Goal: Task Accomplishment & Management: Use online tool/utility

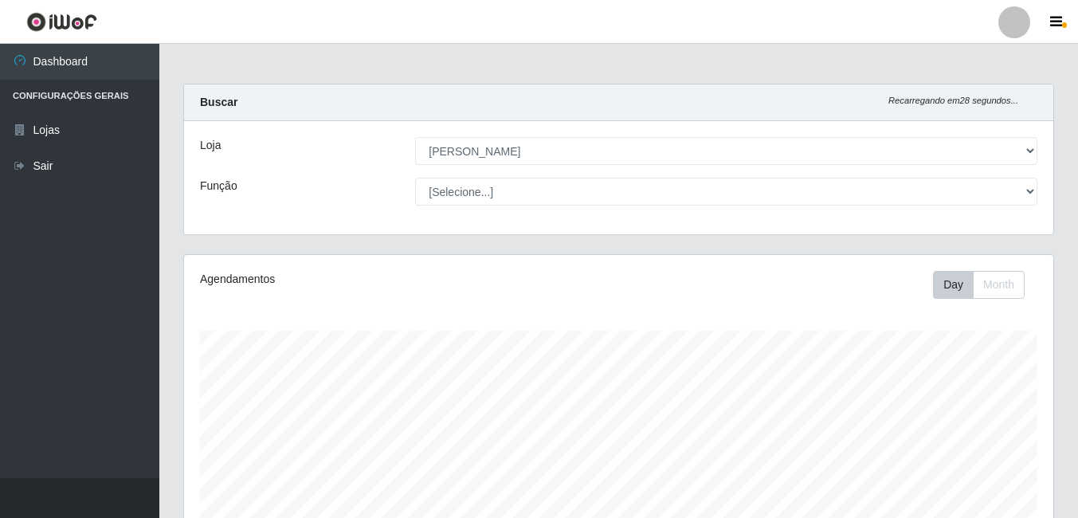
select select "402"
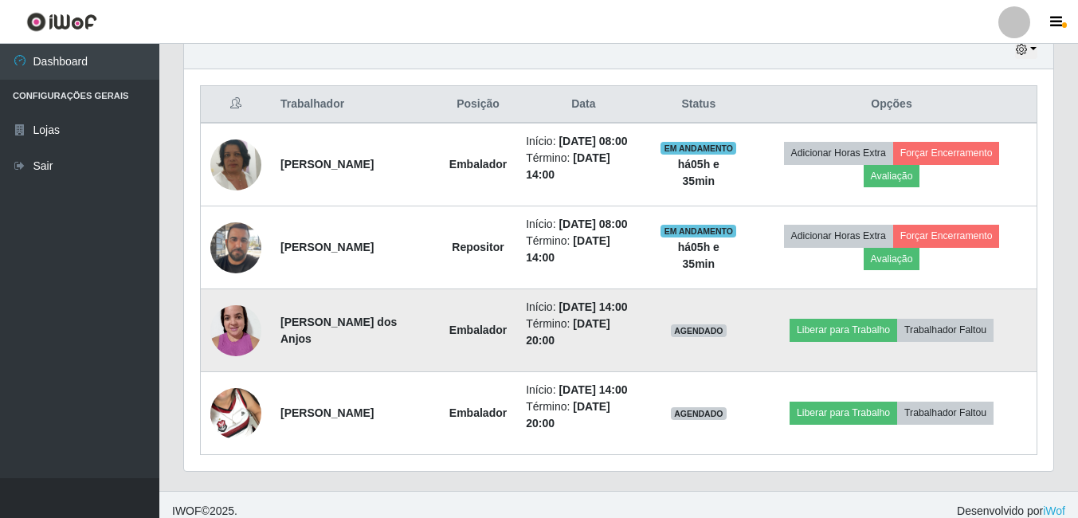
scroll to position [331, 869]
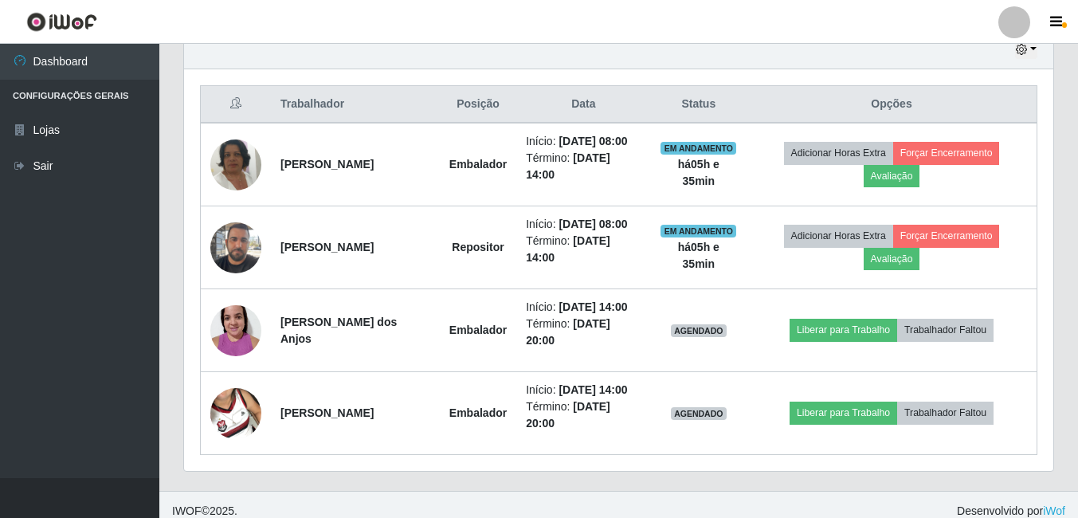
click at [1025, 43] on header "Perfil Alterar Senha Sair" at bounding box center [539, 22] width 1078 height 44
click at [1020, 46] on icon "button" at bounding box center [1021, 49] width 11 height 11
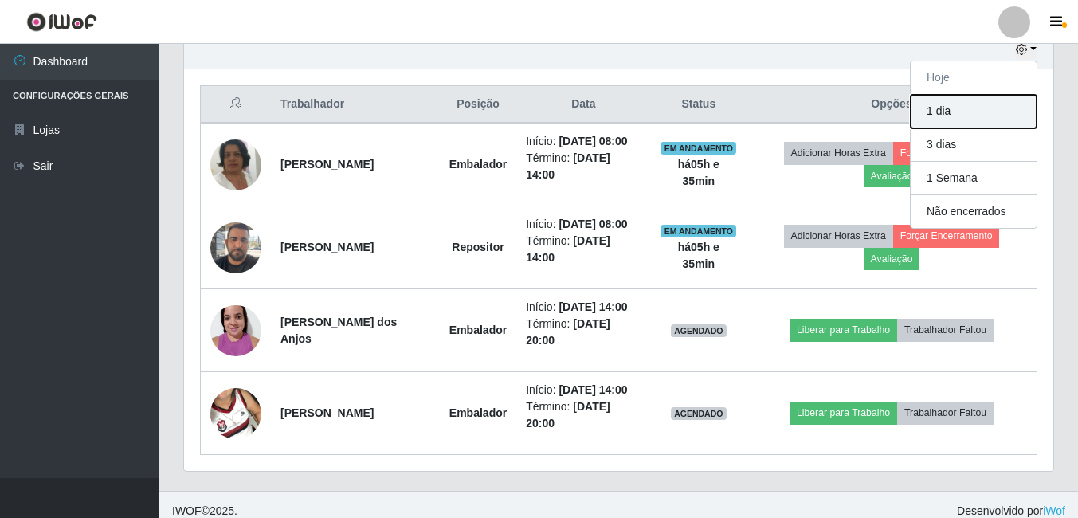
click at [962, 119] on button "1 dia" at bounding box center [973, 111] width 126 height 33
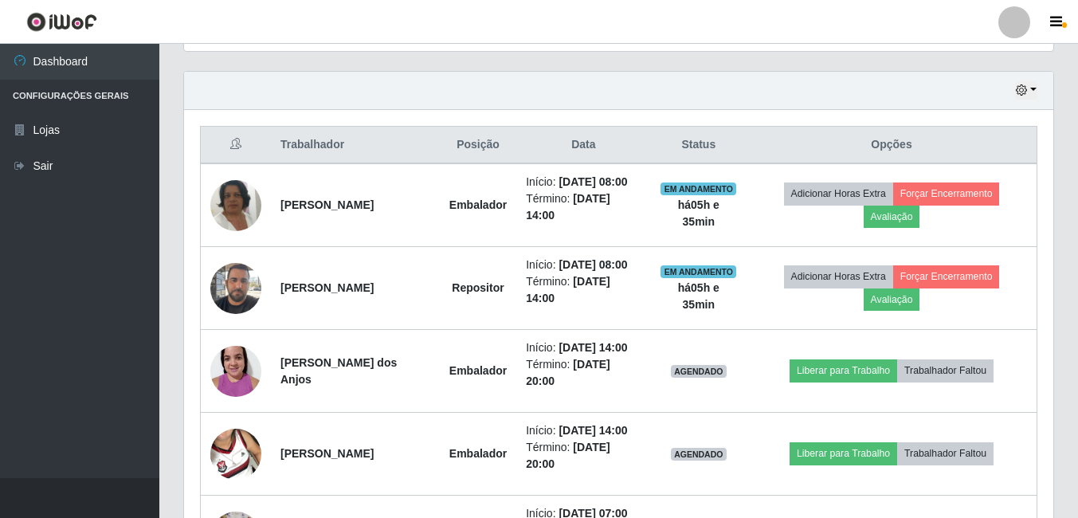
scroll to position [495, 0]
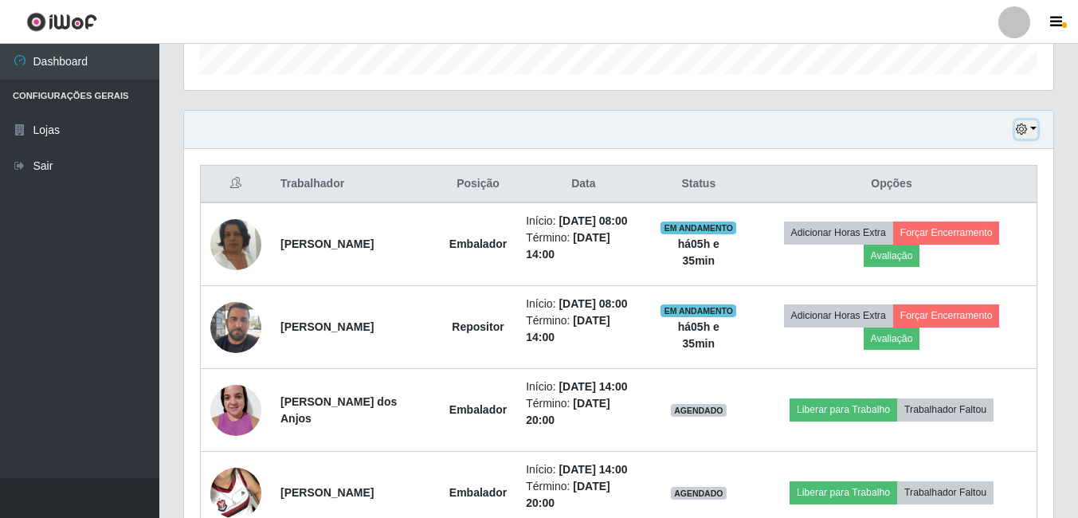
click at [1031, 131] on button "button" at bounding box center [1026, 129] width 22 height 18
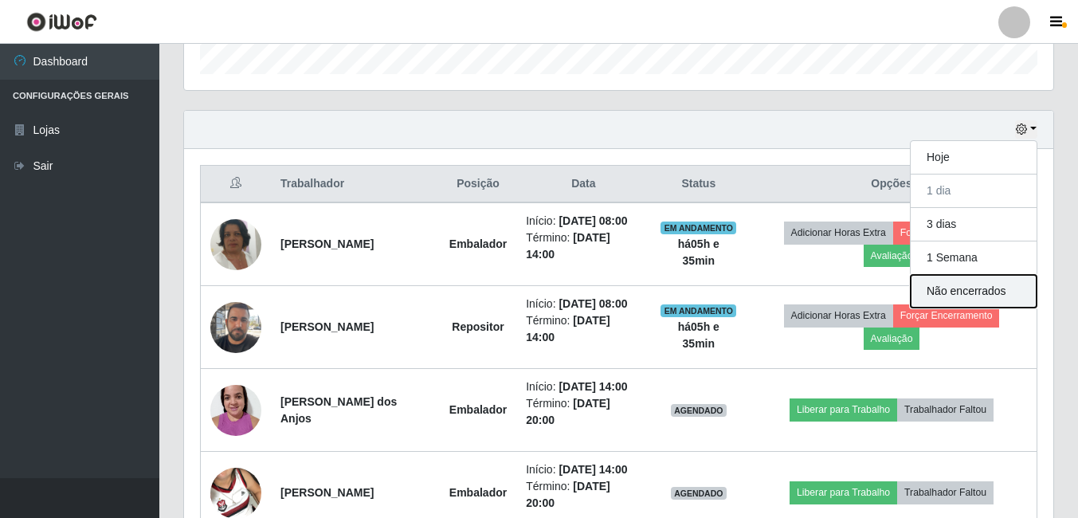
click at [967, 293] on button "Não encerrados" at bounding box center [973, 291] width 126 height 33
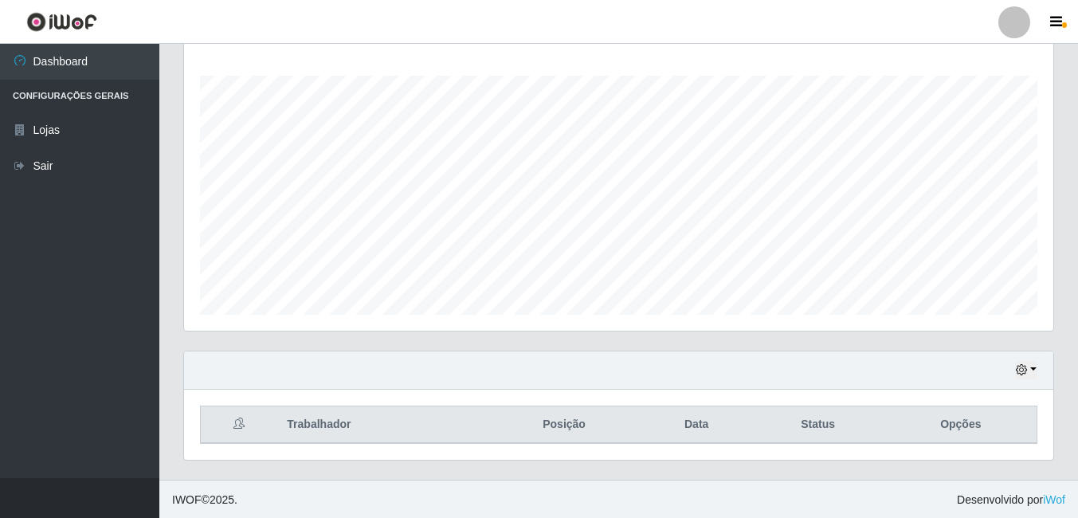
scroll to position [256, 0]
click at [1033, 362] on button "button" at bounding box center [1026, 368] width 22 height 18
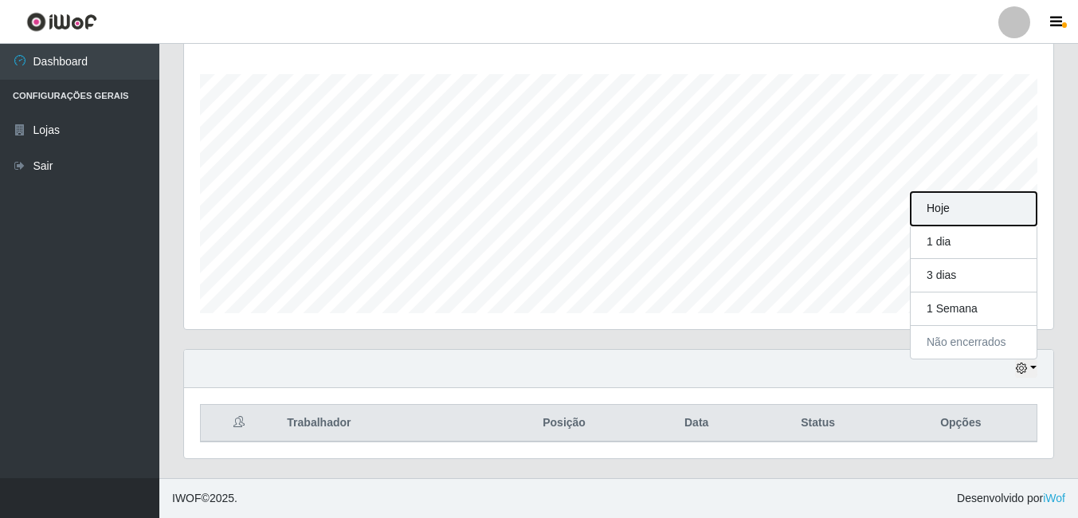
click at [970, 205] on button "Hoje" at bounding box center [973, 208] width 126 height 33
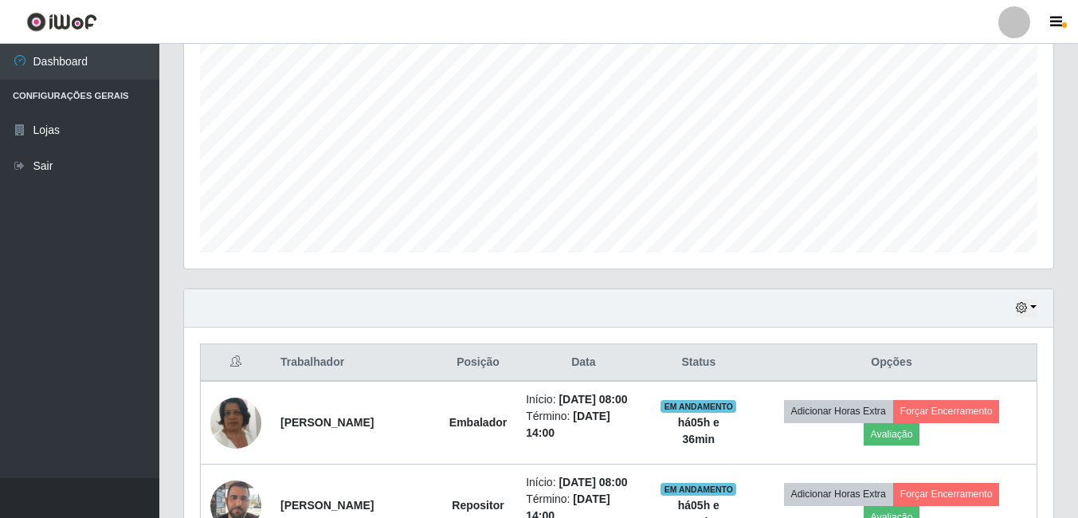
scroll to position [349, 0]
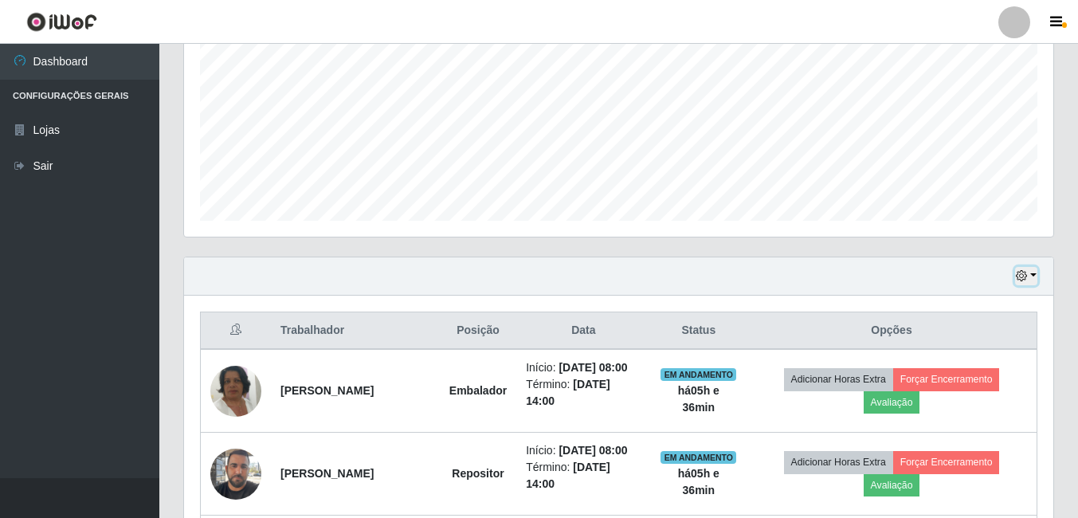
click at [1026, 270] on button "button" at bounding box center [1026, 276] width 22 height 18
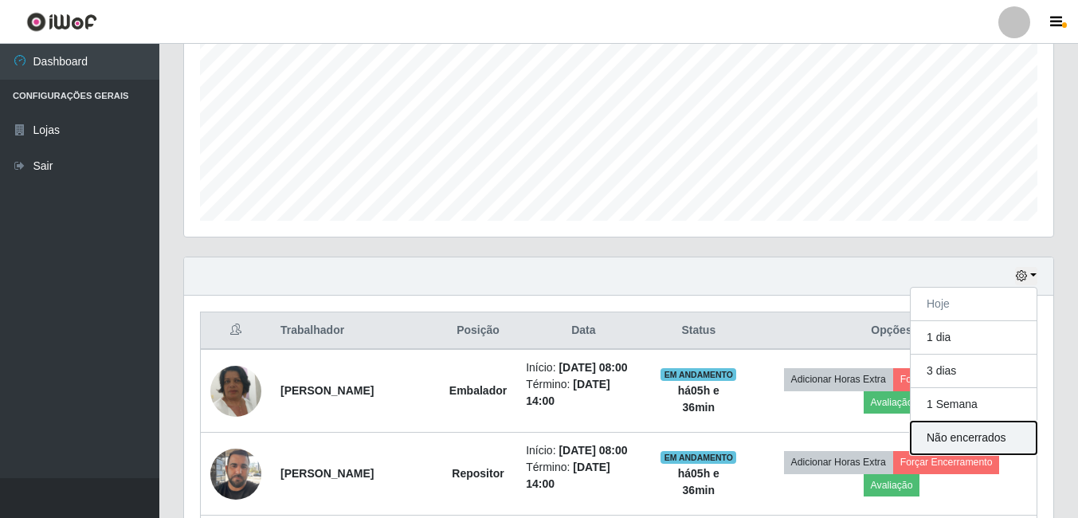
click at [972, 444] on button "Não encerrados" at bounding box center [973, 437] width 126 height 33
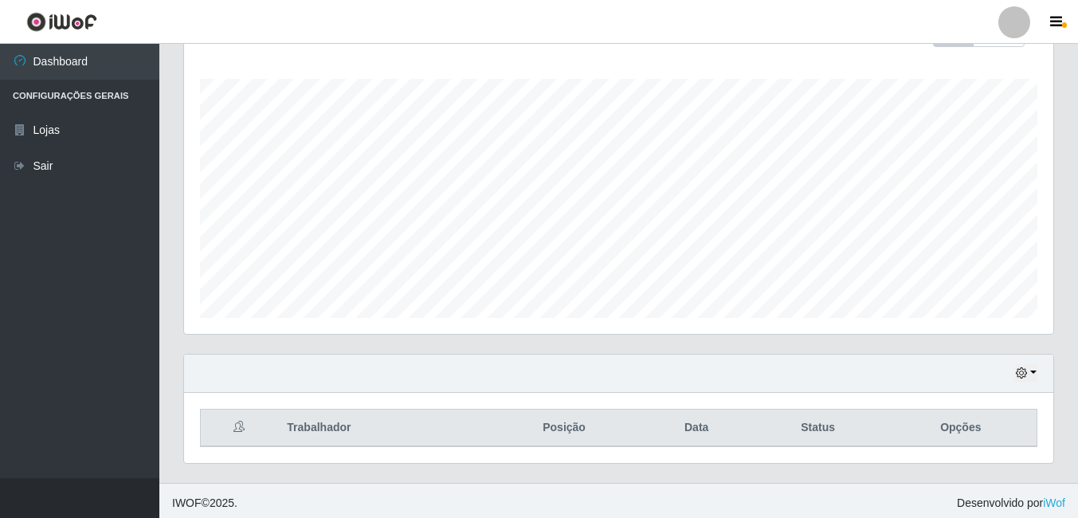
scroll to position [256, 0]
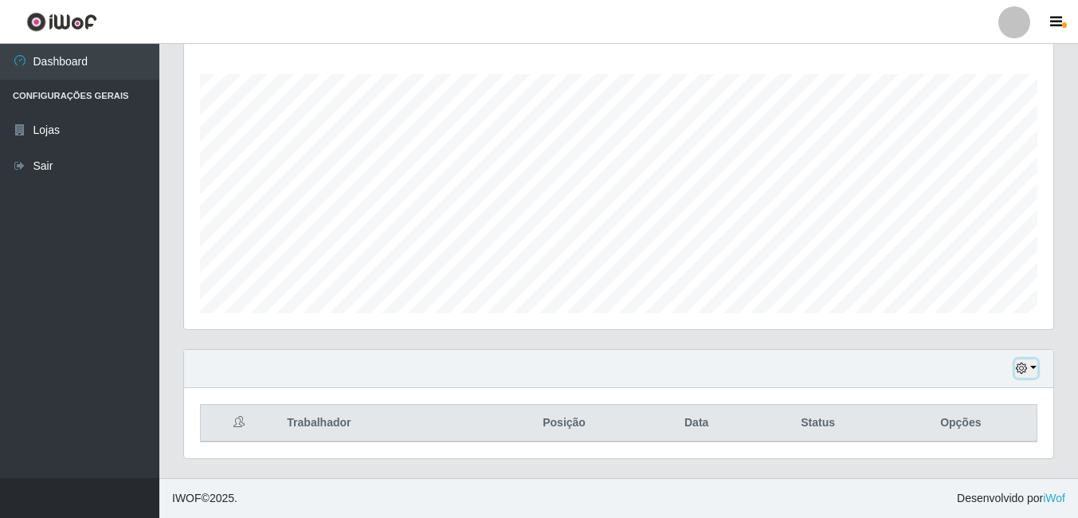
click at [1019, 367] on icon "button" at bounding box center [1021, 367] width 11 height 11
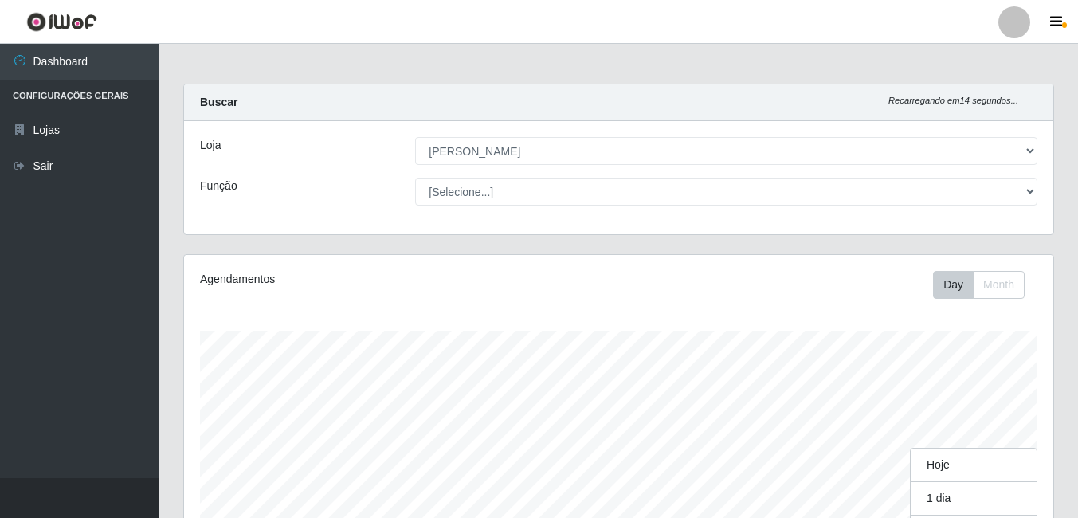
scroll to position [331, 869]
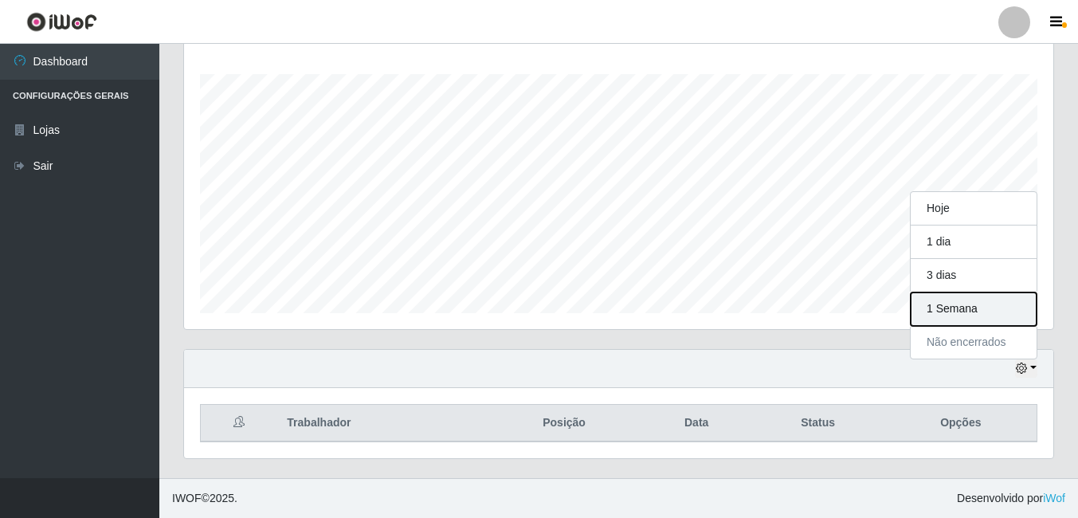
click at [936, 309] on button "1 Semana" at bounding box center [973, 308] width 126 height 33
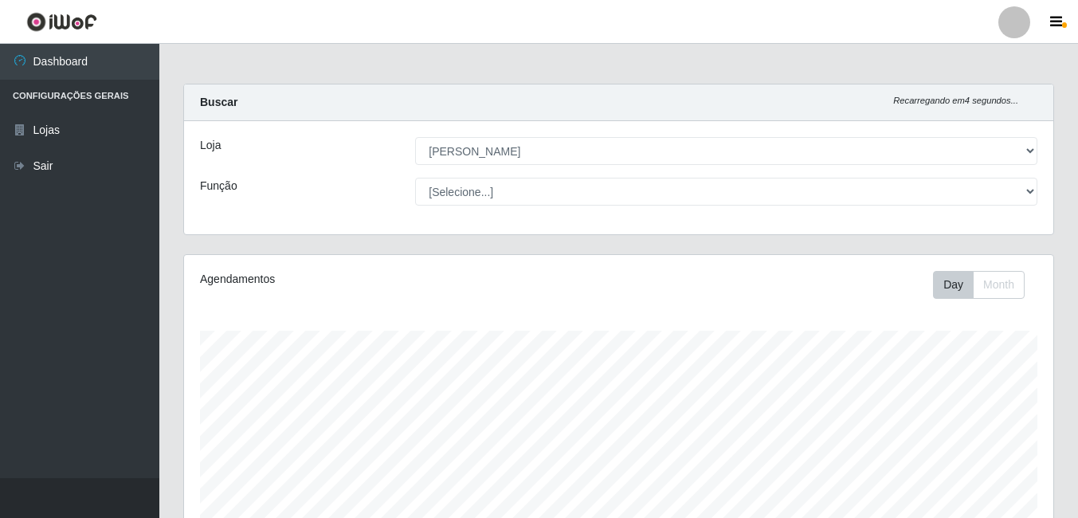
scroll to position [478, 0]
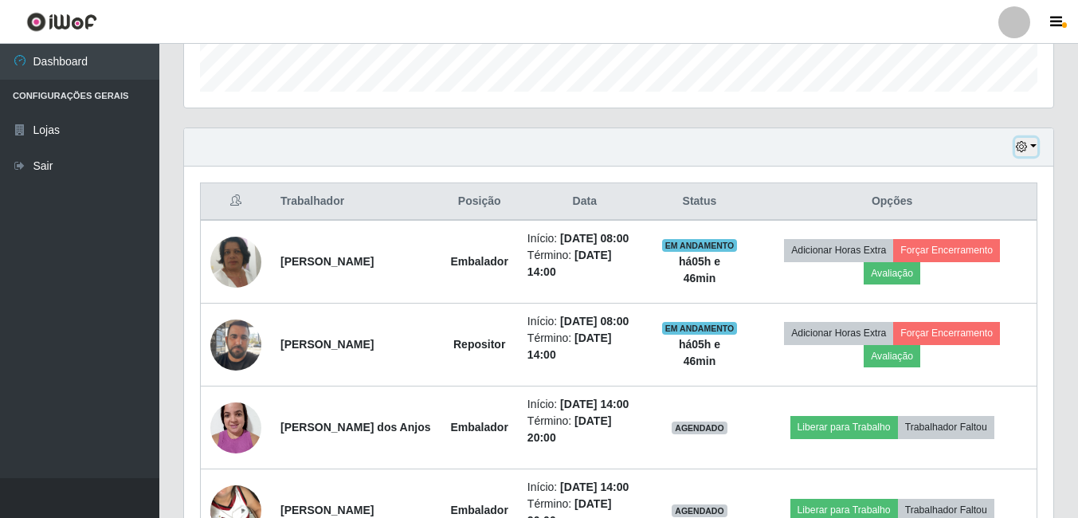
click at [1022, 140] on button "button" at bounding box center [1026, 147] width 22 height 18
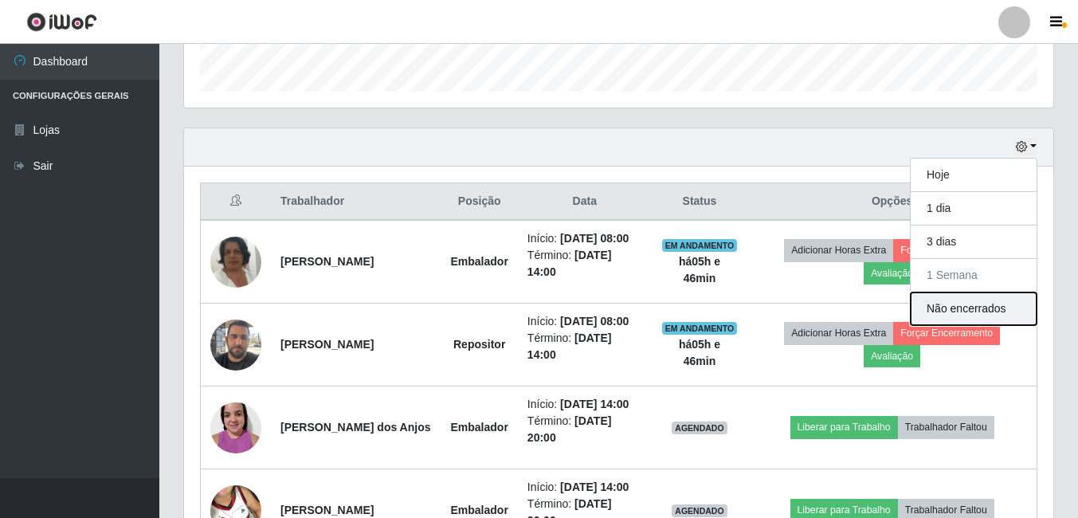
click at [956, 307] on button "Não encerrados" at bounding box center [973, 308] width 126 height 33
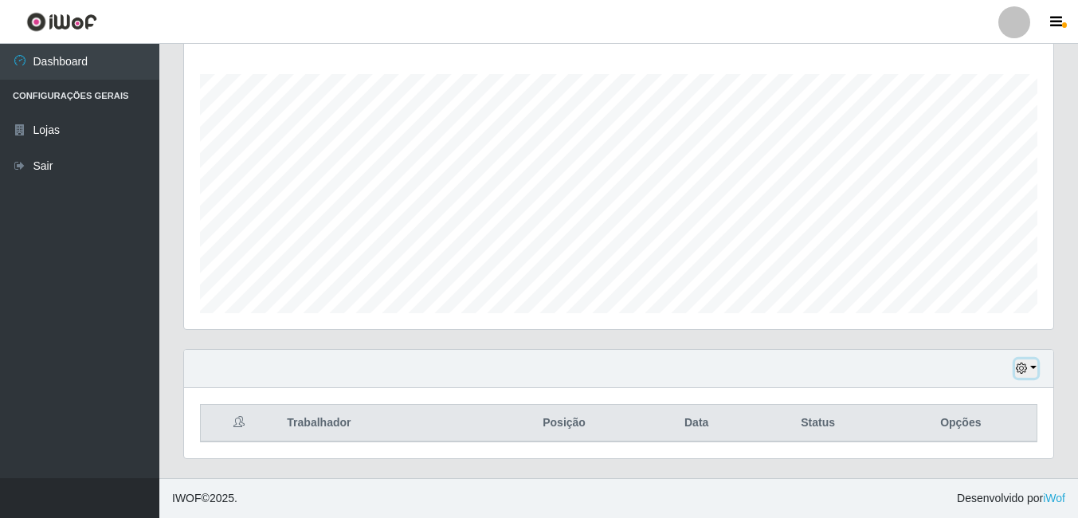
click at [1024, 365] on icon "button" at bounding box center [1021, 367] width 11 height 11
click at [1031, 368] on button "button" at bounding box center [1026, 368] width 22 height 18
click at [27, 241] on ul "Dashboard Configurações Gerais Lojas Sair" at bounding box center [79, 261] width 159 height 434
click at [49, 229] on ul "Dashboard Configurações Gerais Lojas Sair" at bounding box center [79, 261] width 159 height 434
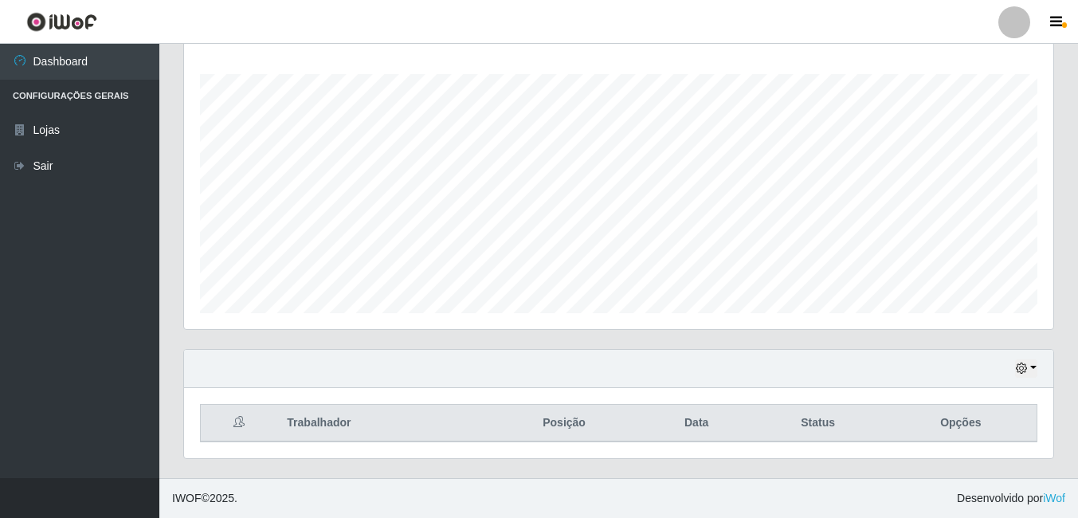
scroll to position [0, 0]
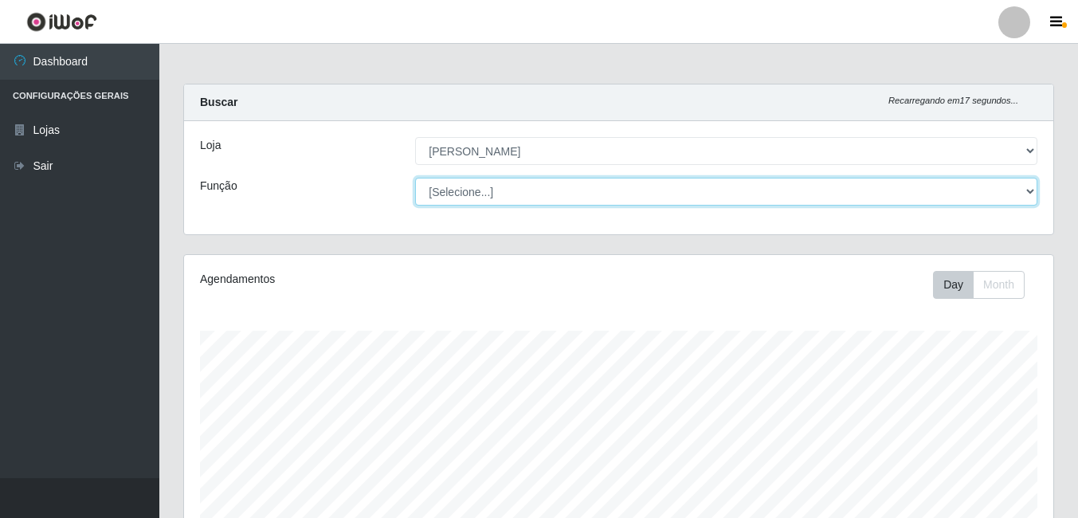
click at [471, 187] on select "[Selecione...] ASG ASG + ASG ++ Balconista de Açougue Balconista de Açougue + B…" at bounding box center [726, 192] width 622 height 28
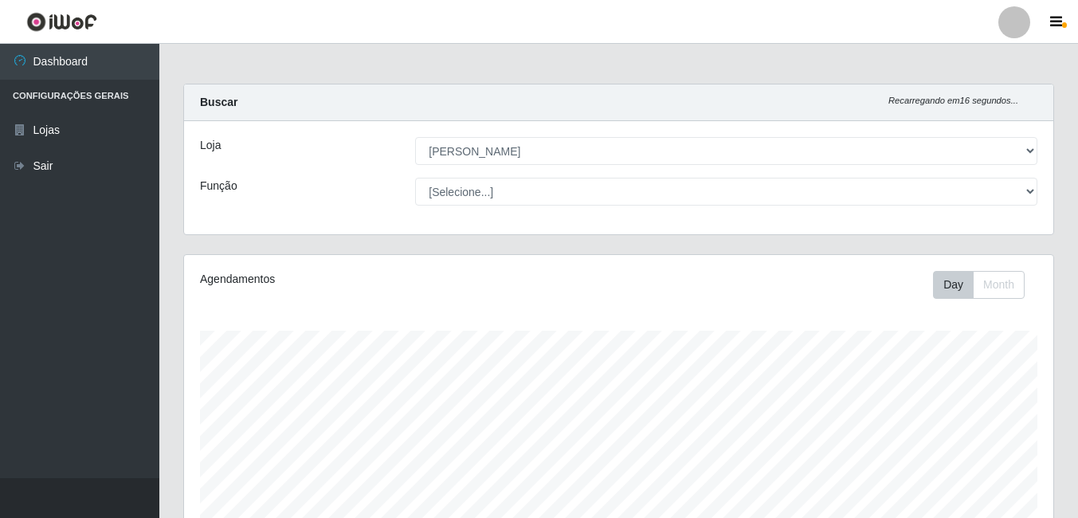
drag, startPoint x: 320, startPoint y: 174, endPoint x: 350, endPoint y: 162, distance: 31.8
click at [350, 162] on div "Loja [Selecione...] Ajubá Mercado Função [Selecione...] ASG ASG + ASG ++ Balcon…" at bounding box center [618, 177] width 869 height 113
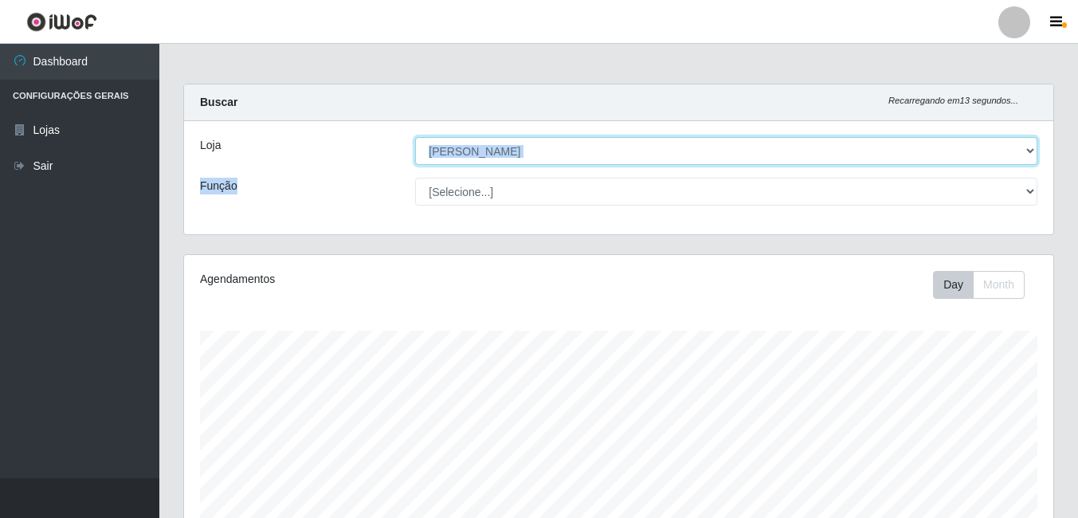
drag, startPoint x: 350, startPoint y: 162, endPoint x: 593, endPoint y: 153, distance: 243.9
click at [593, 153] on select "[Selecione...] Ajubá Mercado" at bounding box center [726, 151] width 622 height 28
click at [415, 137] on select "[Selecione...] Ajubá Mercado" at bounding box center [726, 151] width 622 height 28
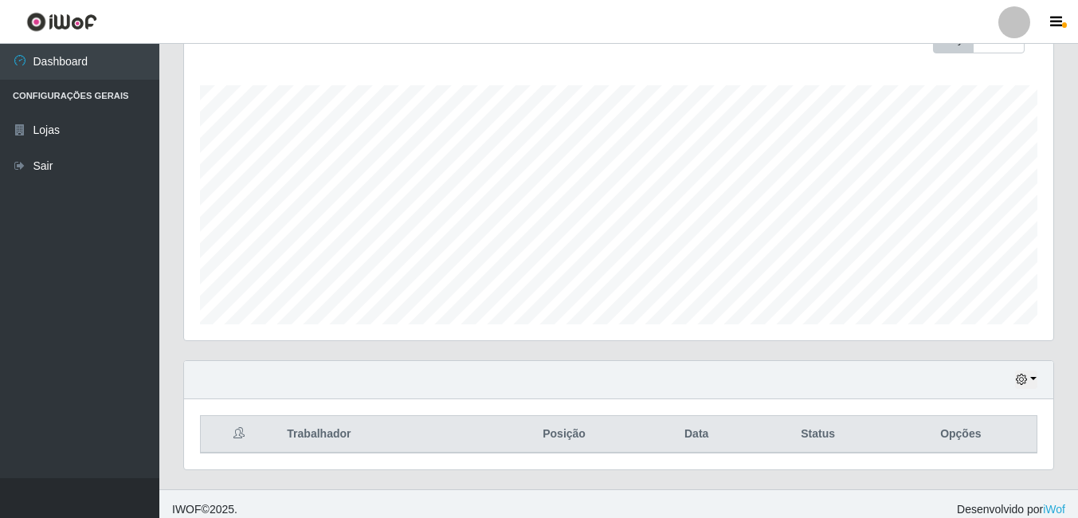
scroll to position [256, 0]
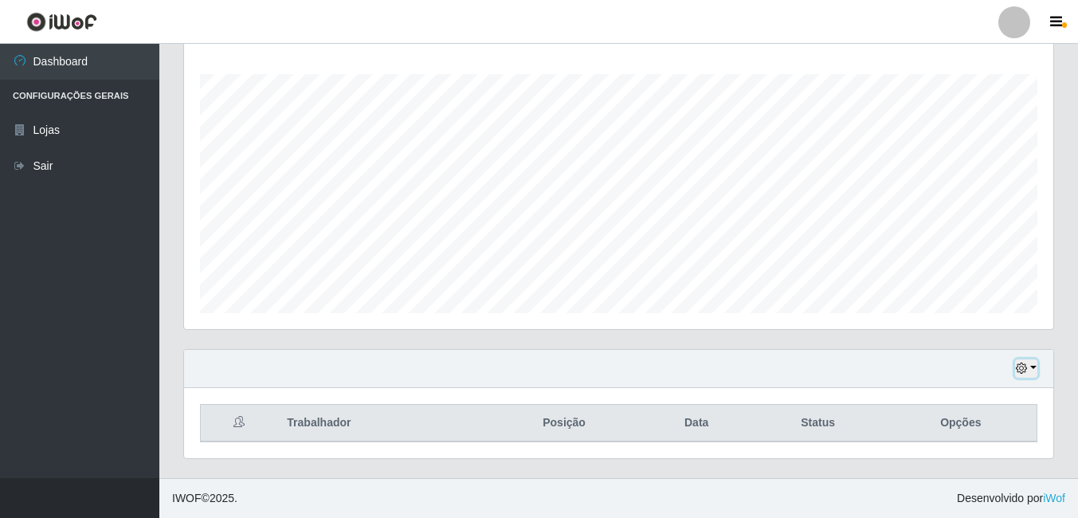
click at [1025, 362] on button "button" at bounding box center [1026, 368] width 22 height 18
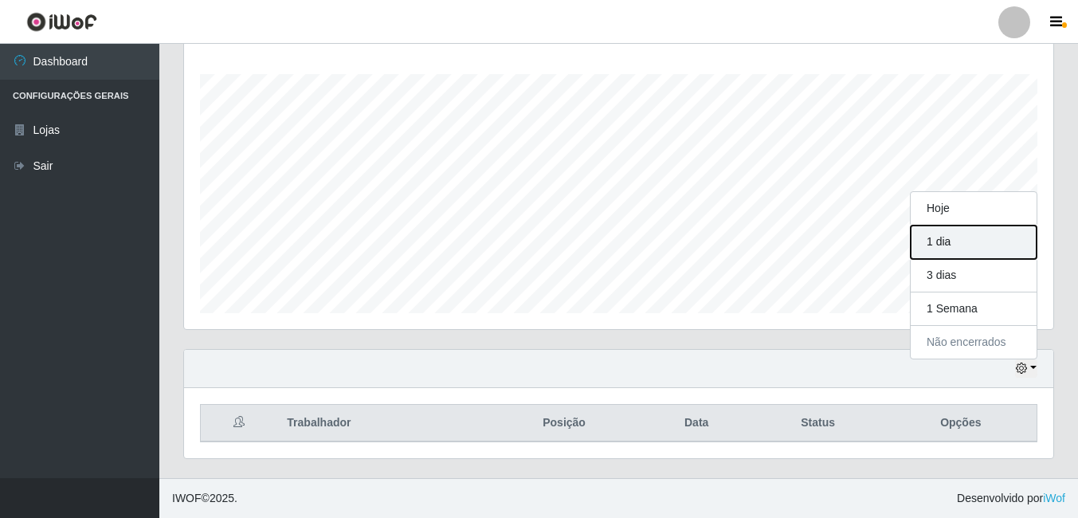
click at [926, 241] on button "1 dia" at bounding box center [973, 241] width 126 height 33
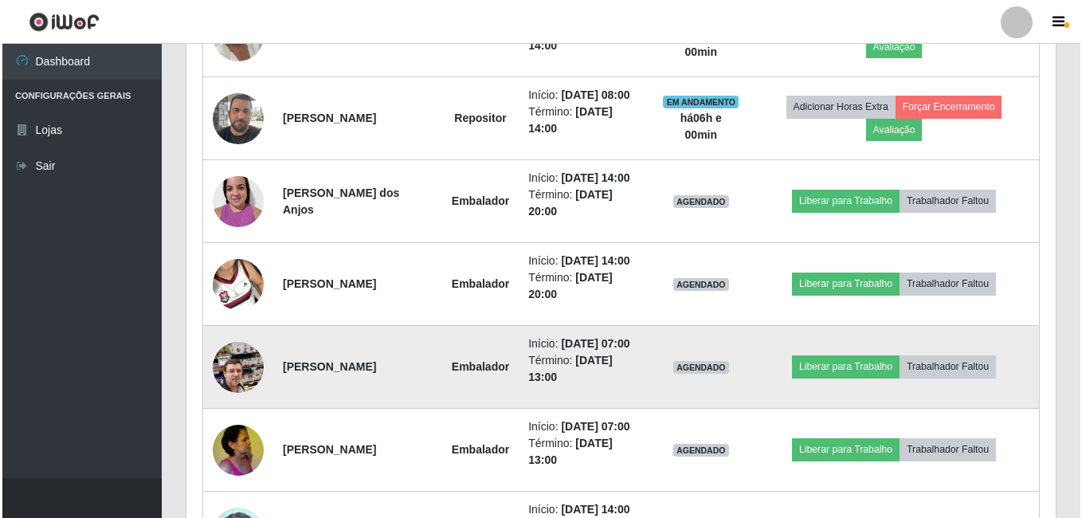
scroll to position [655, 0]
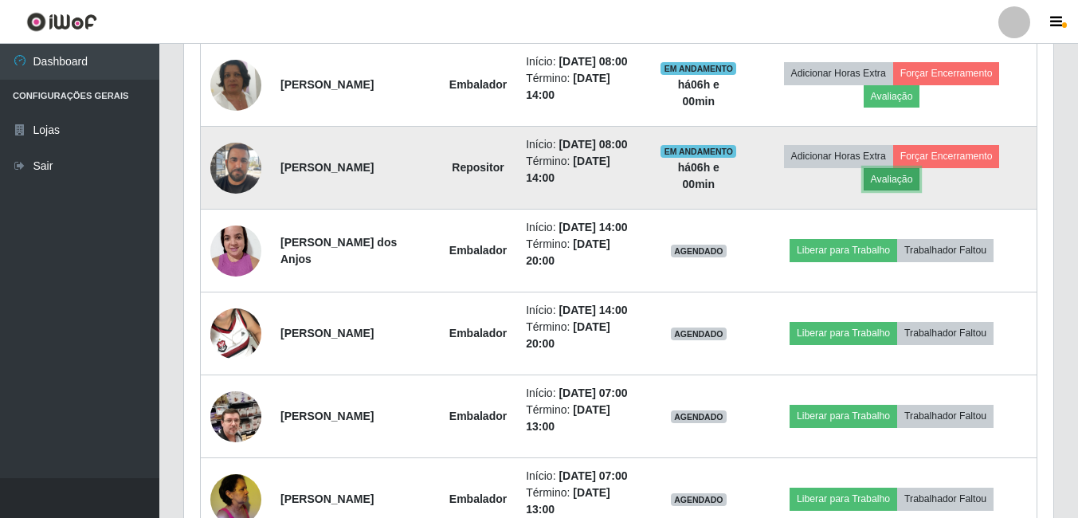
click at [896, 178] on button "Avaliação" at bounding box center [891, 179] width 57 height 22
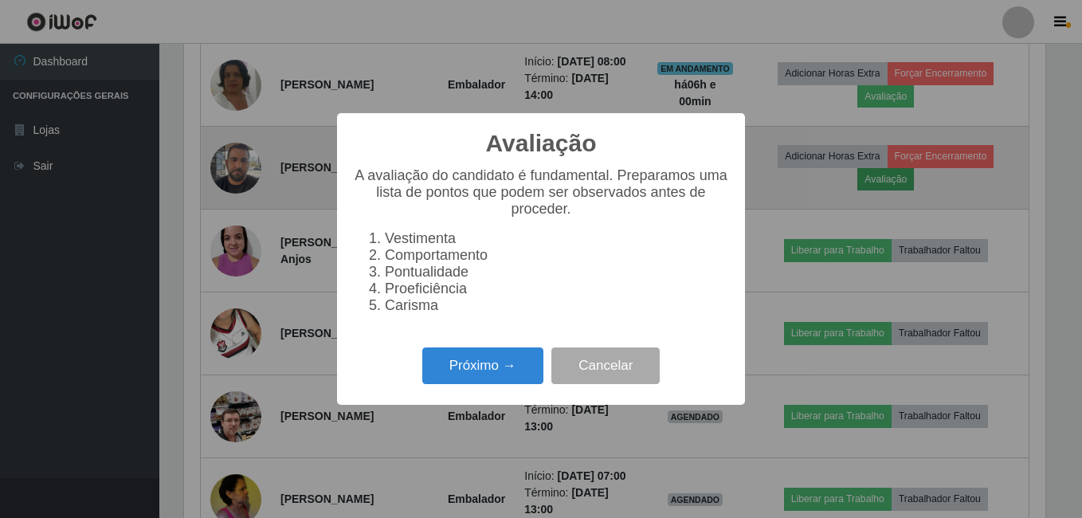
scroll to position [331, 861]
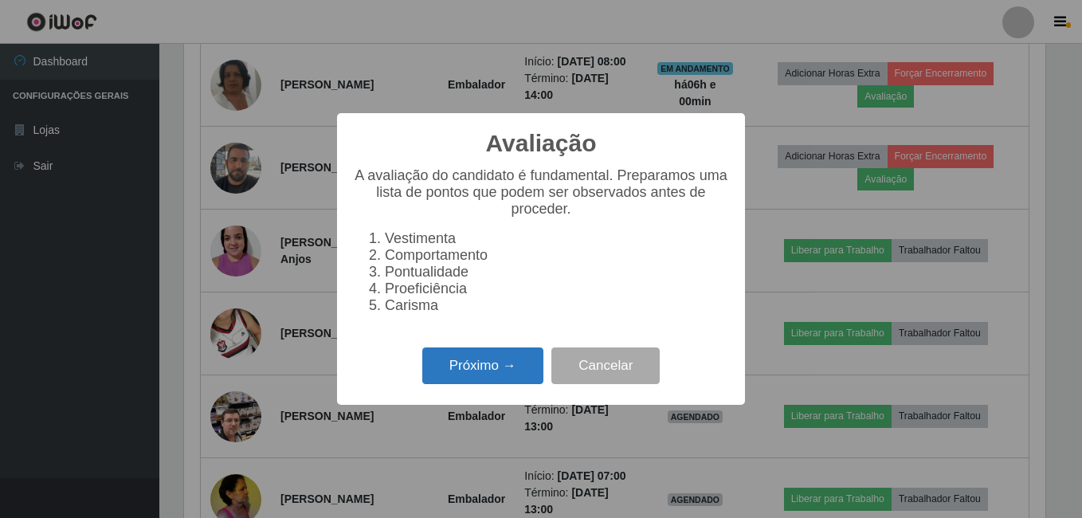
click at [502, 377] on button "Próximo →" at bounding box center [482, 365] width 121 height 37
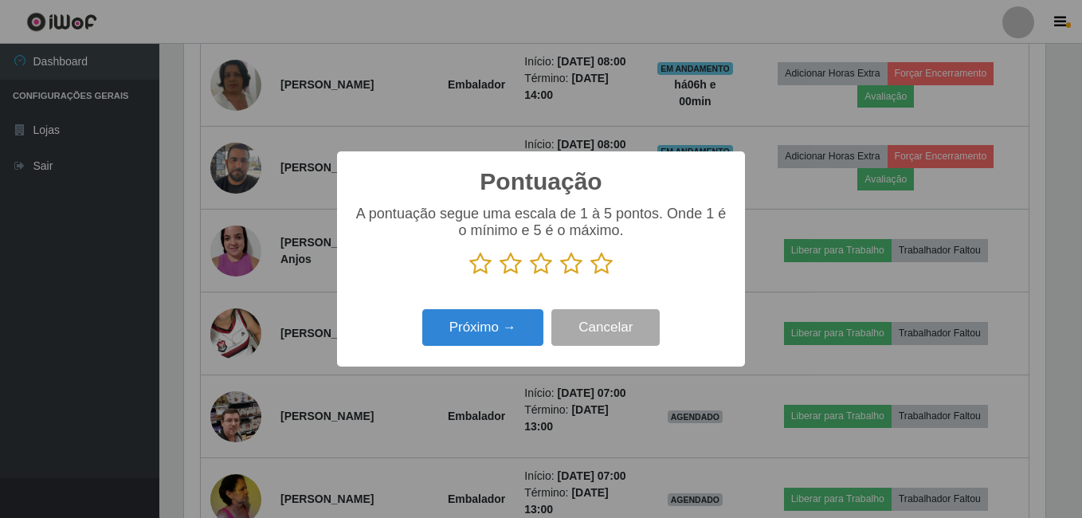
scroll to position [796179, 795648]
click at [591, 268] on icon at bounding box center [601, 264] width 22 height 24
click at [590, 276] on input "radio" at bounding box center [590, 276] width 0 height 0
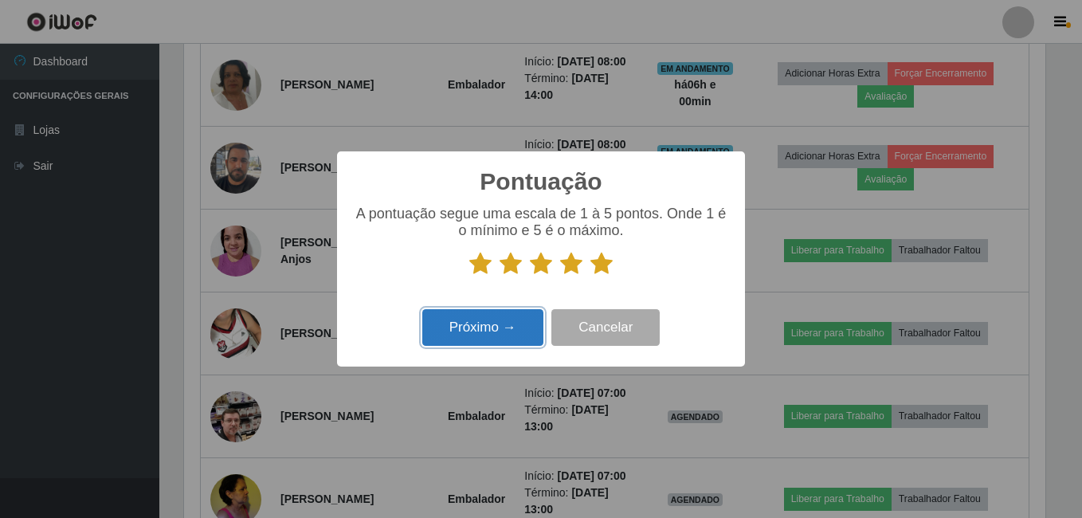
click at [474, 319] on button "Próximo →" at bounding box center [482, 327] width 121 height 37
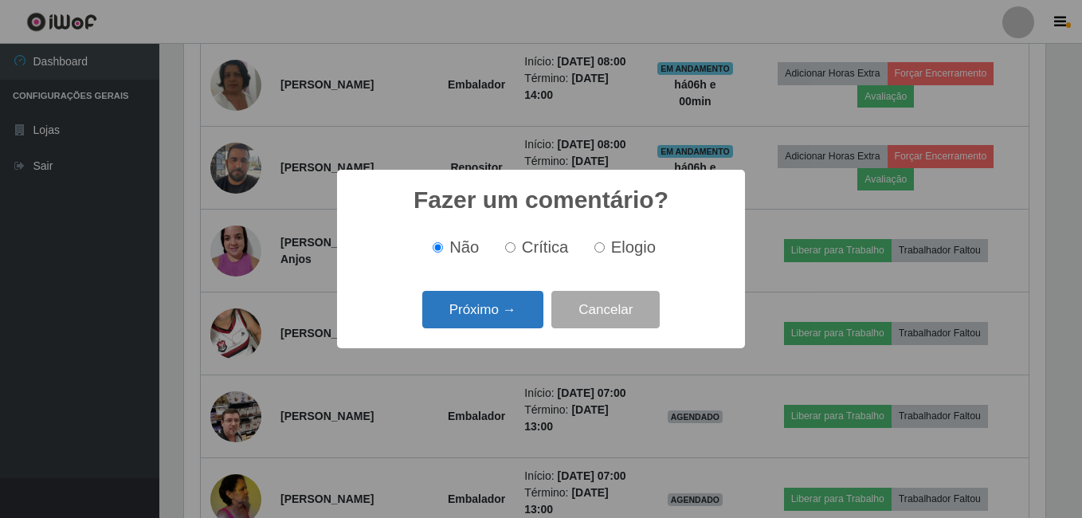
click at [478, 313] on button "Próximo →" at bounding box center [482, 309] width 121 height 37
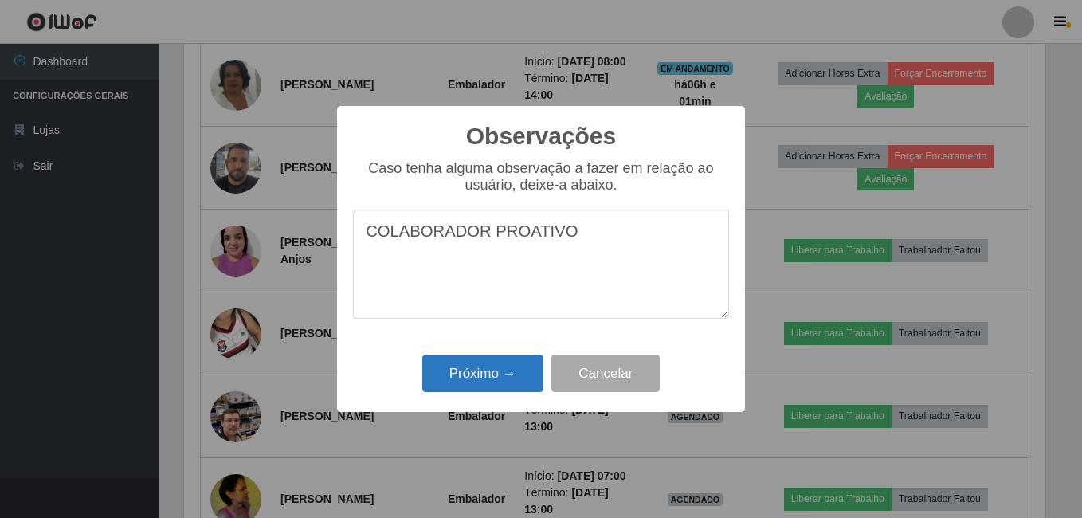
type textarea "COLABORADOR PROATIVO"
click at [450, 382] on button "Próximo →" at bounding box center [482, 372] width 121 height 37
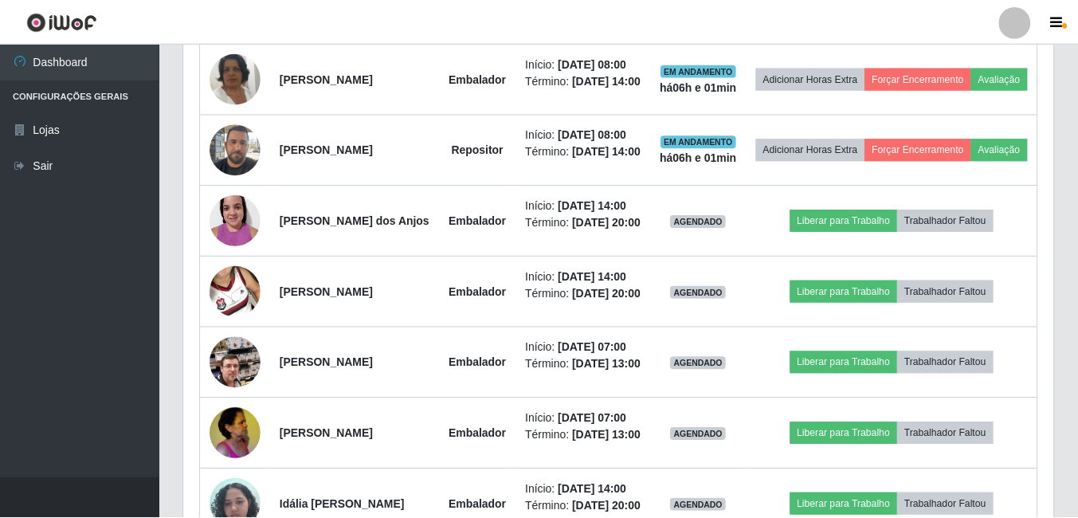
scroll to position [331, 869]
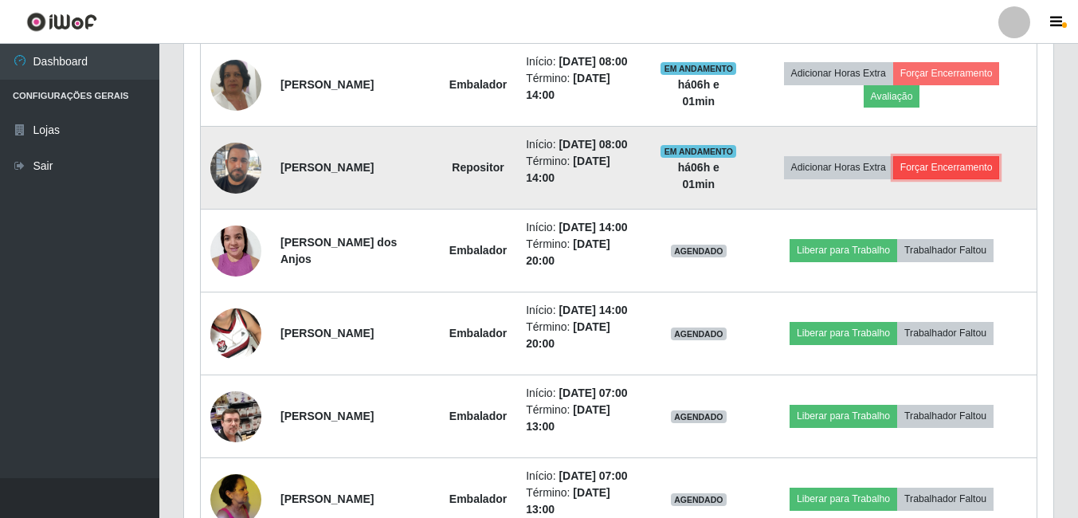
click at [949, 164] on button "Forçar Encerramento" at bounding box center [946, 167] width 107 height 22
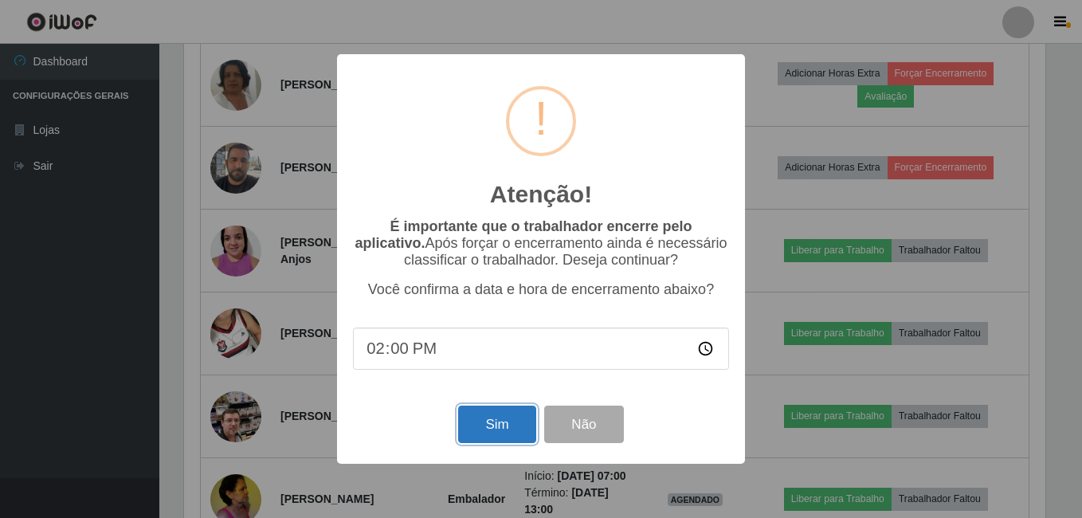
click at [476, 429] on button "Sim" at bounding box center [496, 423] width 77 height 37
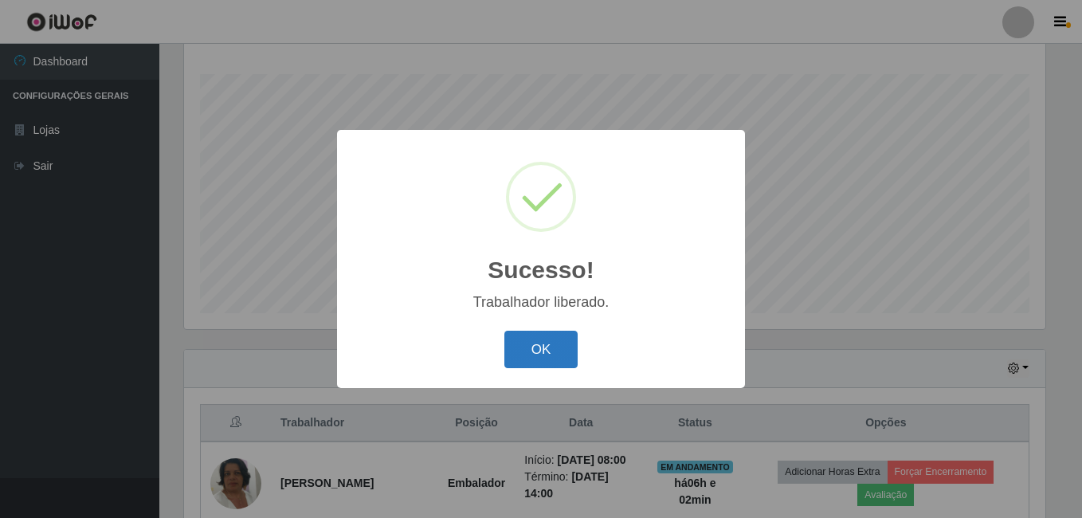
click at [521, 356] on button "OK" at bounding box center [541, 349] width 74 height 37
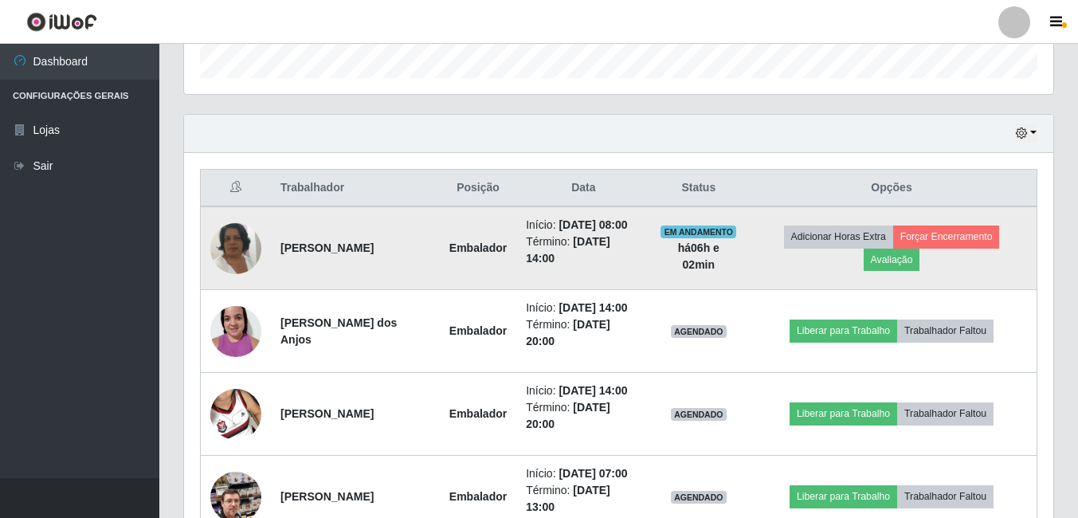
scroll to position [495, 0]
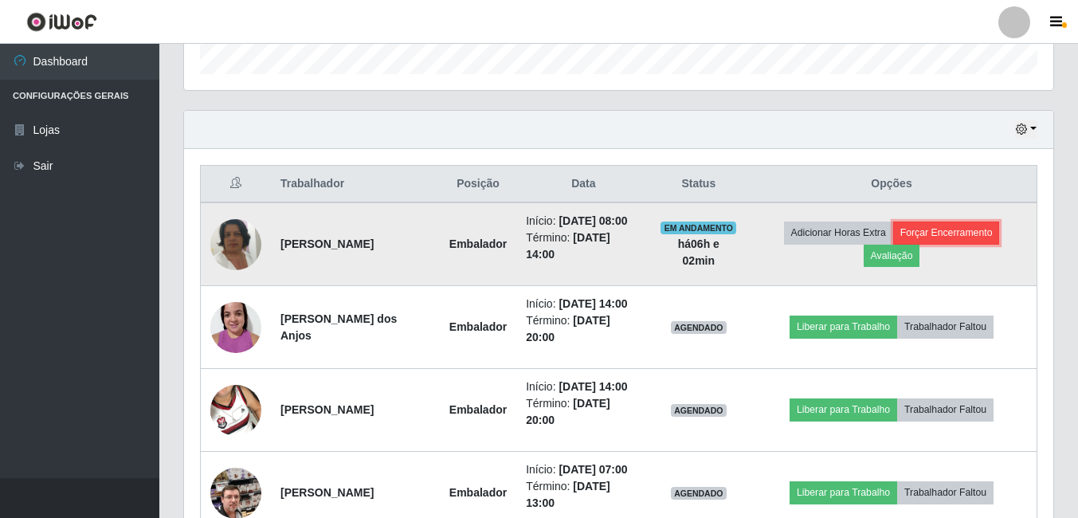
click at [980, 231] on button "Forçar Encerramento" at bounding box center [946, 232] width 107 height 22
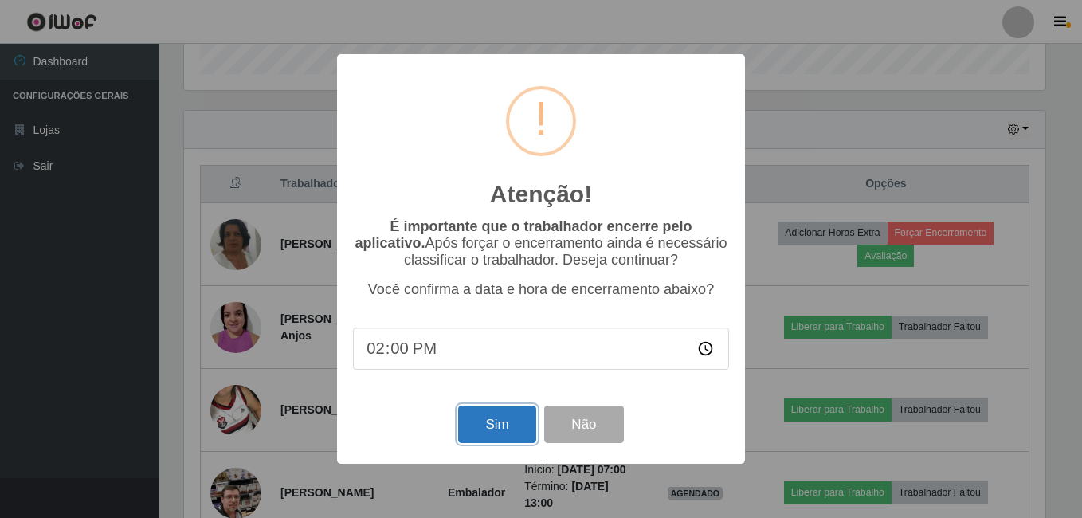
click at [493, 433] on button "Sim" at bounding box center [496, 423] width 77 height 37
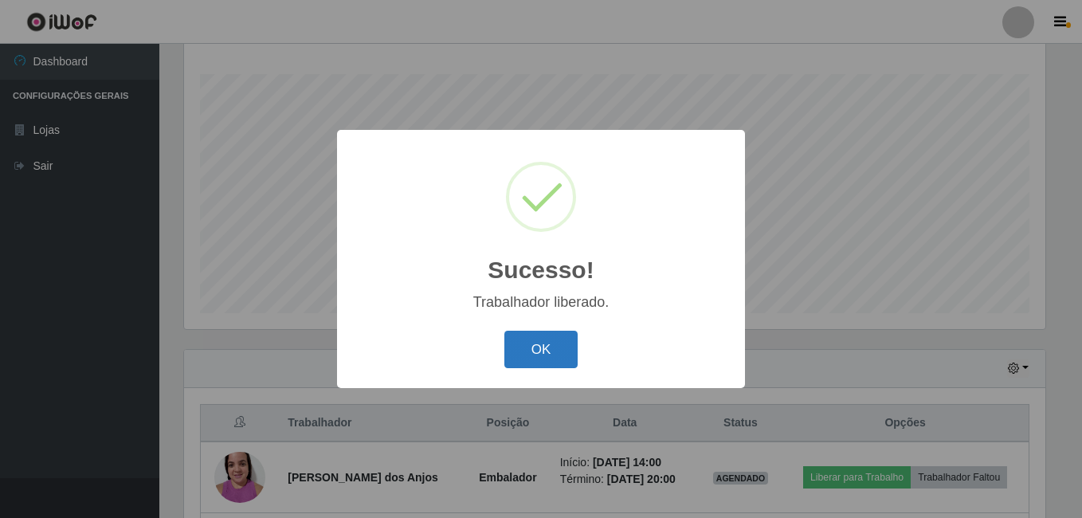
click at [544, 350] on button "OK" at bounding box center [541, 349] width 74 height 37
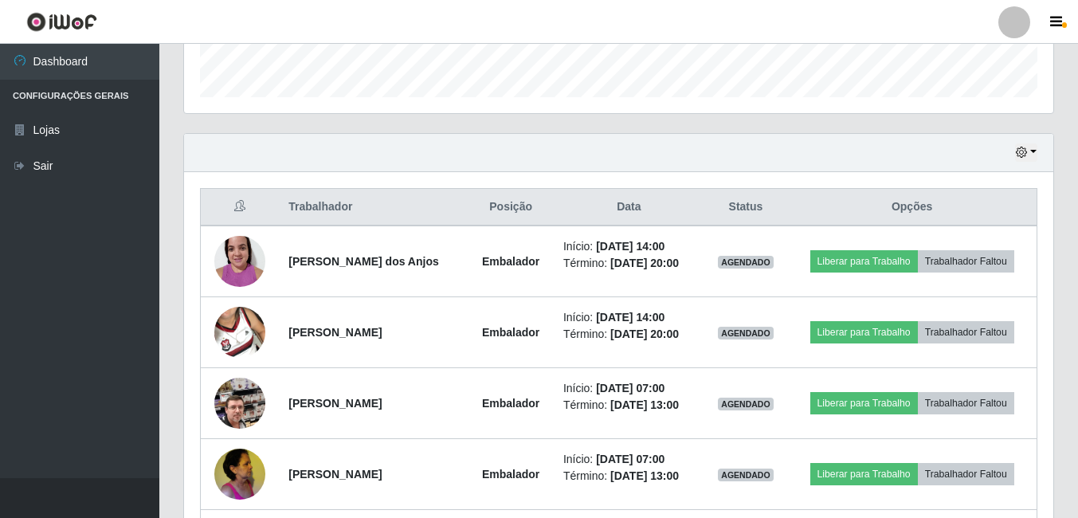
scroll to position [495, 0]
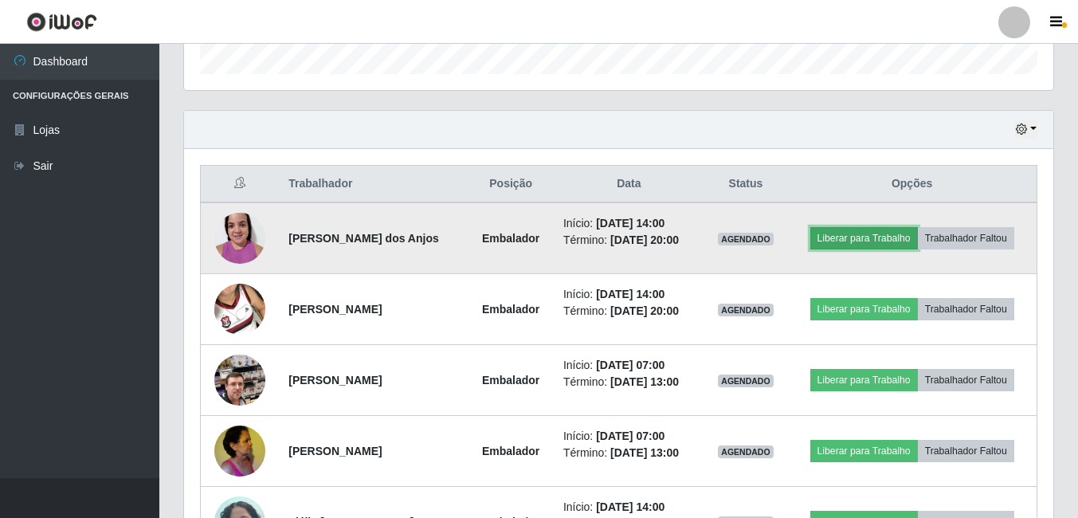
click at [845, 238] on button "Liberar para Trabalho" at bounding box center [864, 238] width 108 height 22
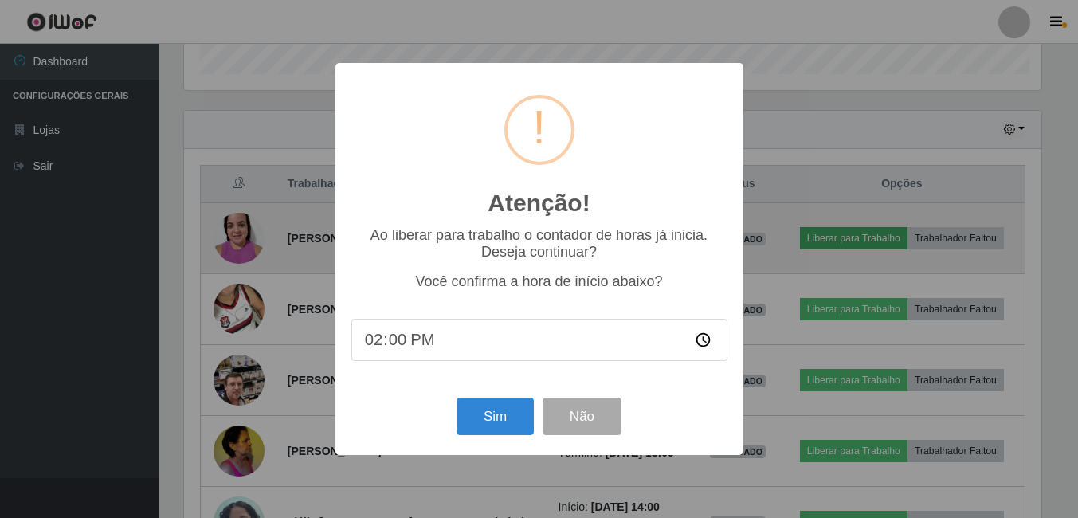
scroll to position [331, 861]
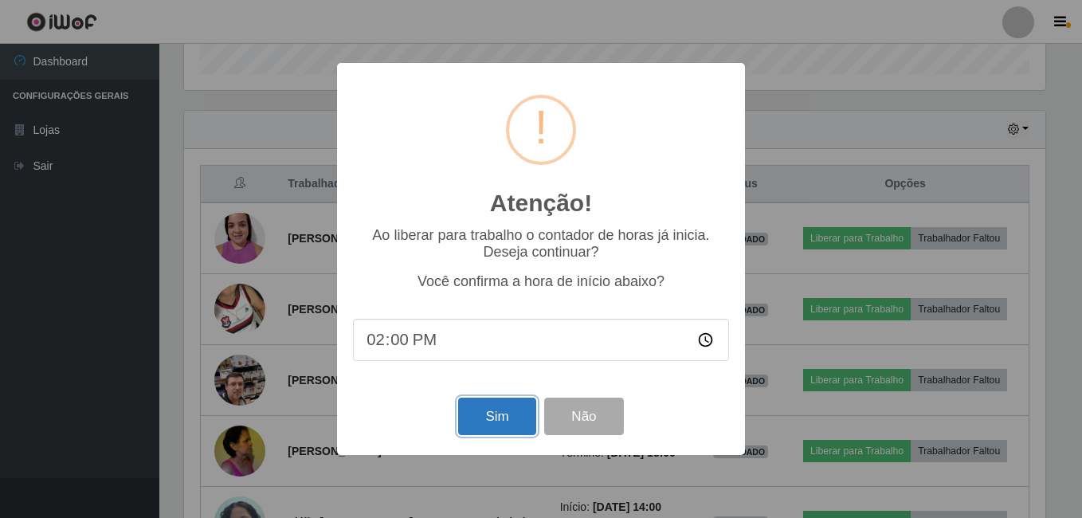
click at [486, 432] on button "Sim" at bounding box center [496, 415] width 77 height 37
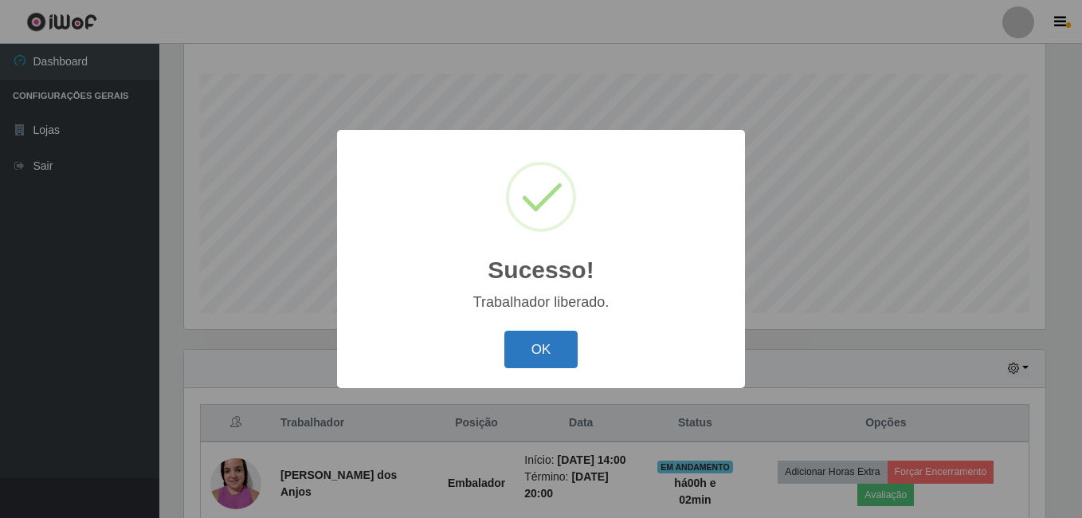
click at [546, 350] on button "OK" at bounding box center [541, 349] width 74 height 37
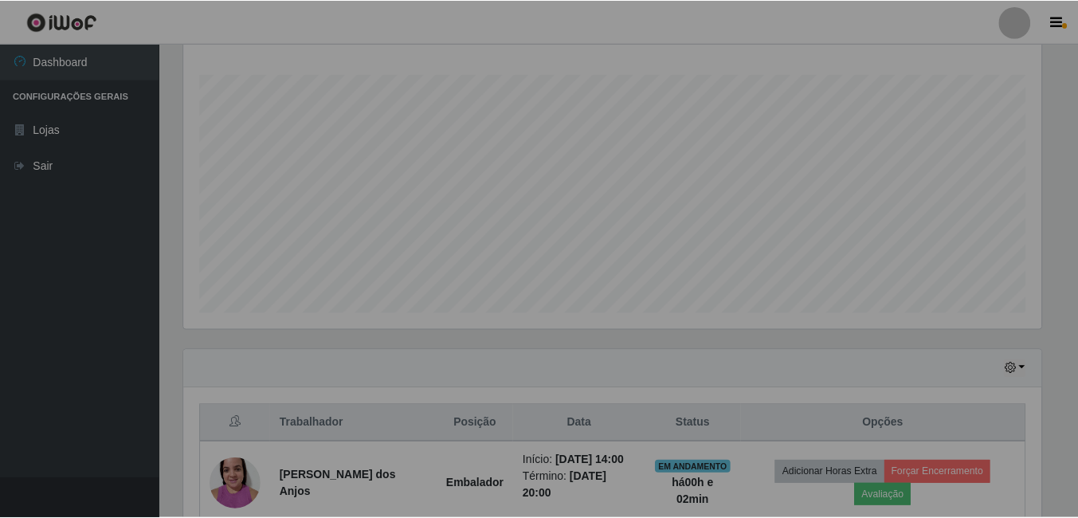
scroll to position [0, 0]
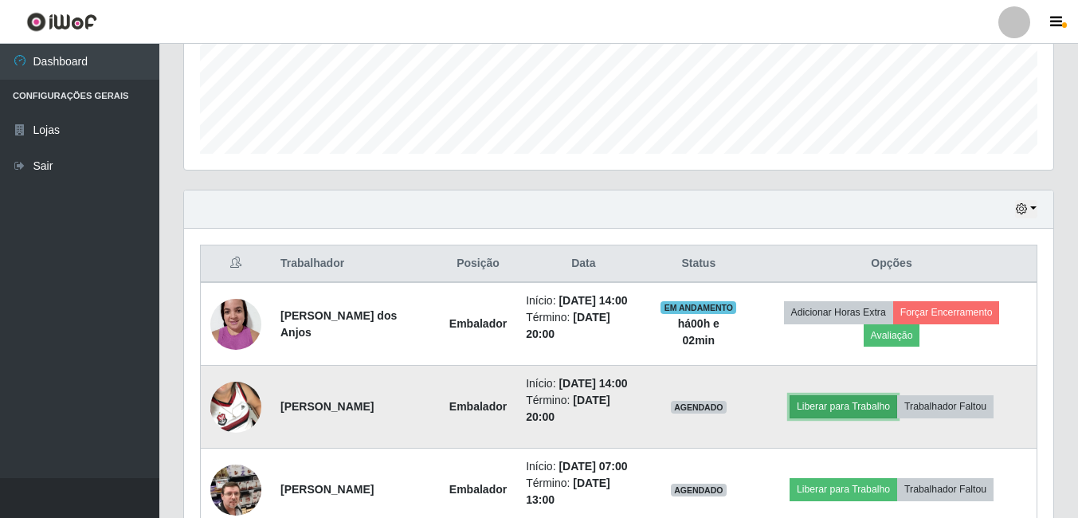
click at [851, 399] on button "Liberar para Trabalho" at bounding box center [843, 406] width 108 height 22
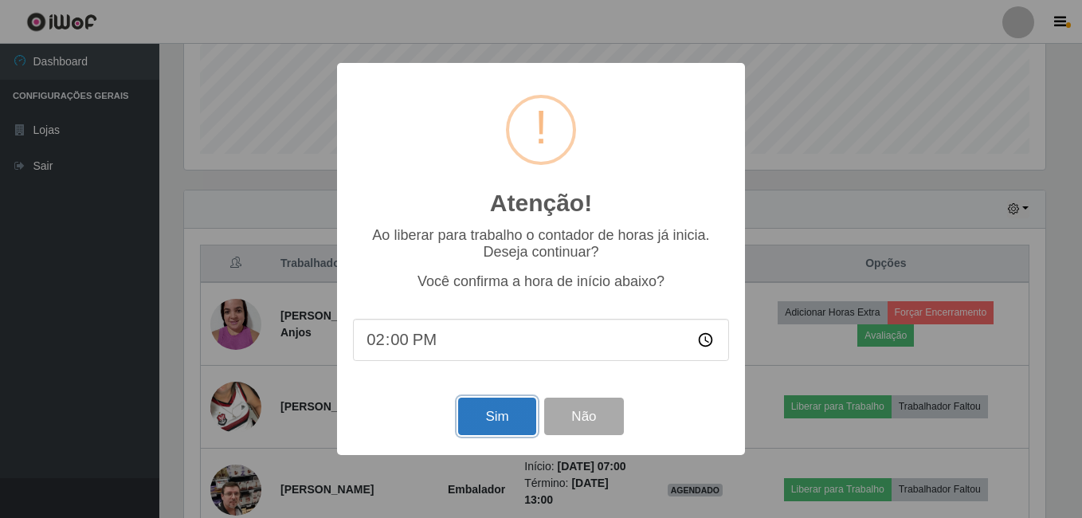
click at [506, 426] on button "Sim" at bounding box center [496, 415] width 77 height 37
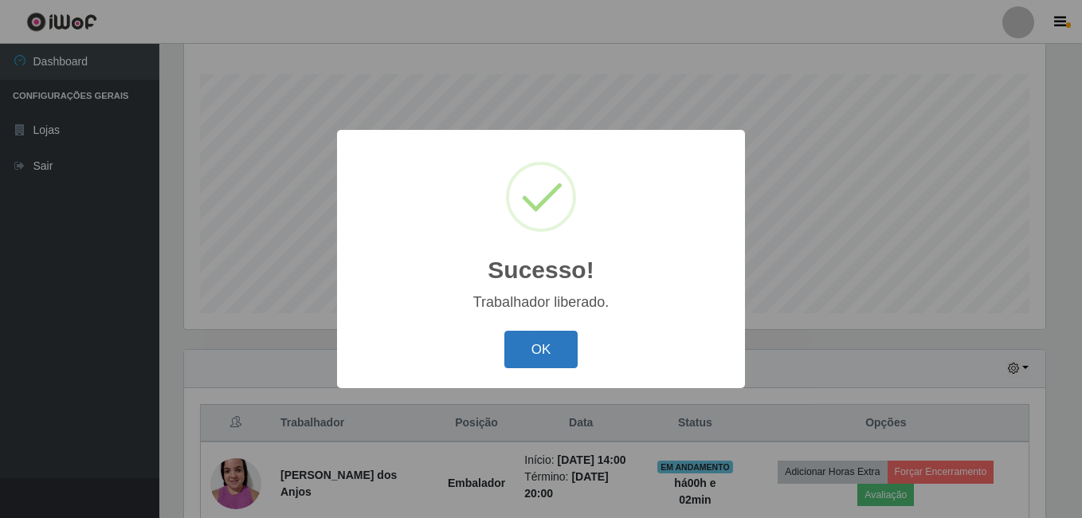
click at [546, 358] on button "OK" at bounding box center [541, 349] width 74 height 37
